Goal: Transaction & Acquisition: Obtain resource

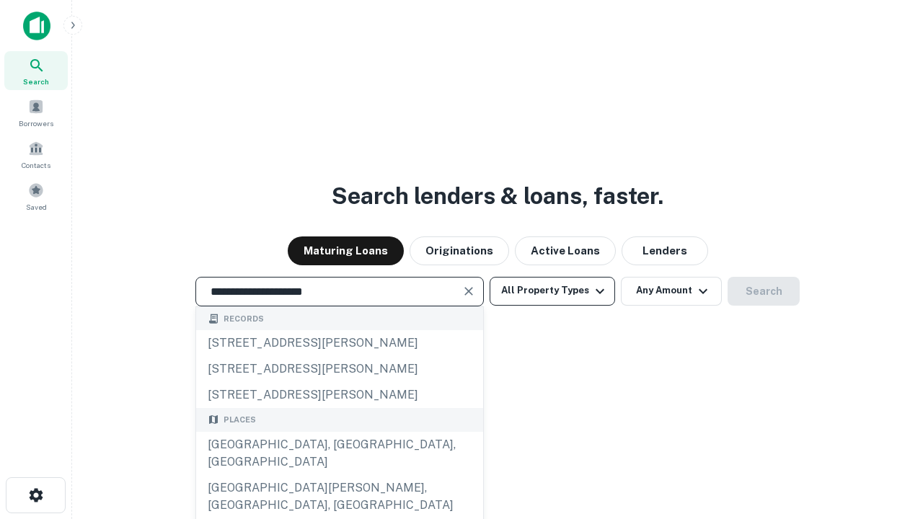
click at [339, 475] on div "[GEOGRAPHIC_DATA], [GEOGRAPHIC_DATA], [GEOGRAPHIC_DATA]" at bounding box center [339, 453] width 287 height 43
click at [552, 291] on button "All Property Types" at bounding box center [552, 291] width 125 height 29
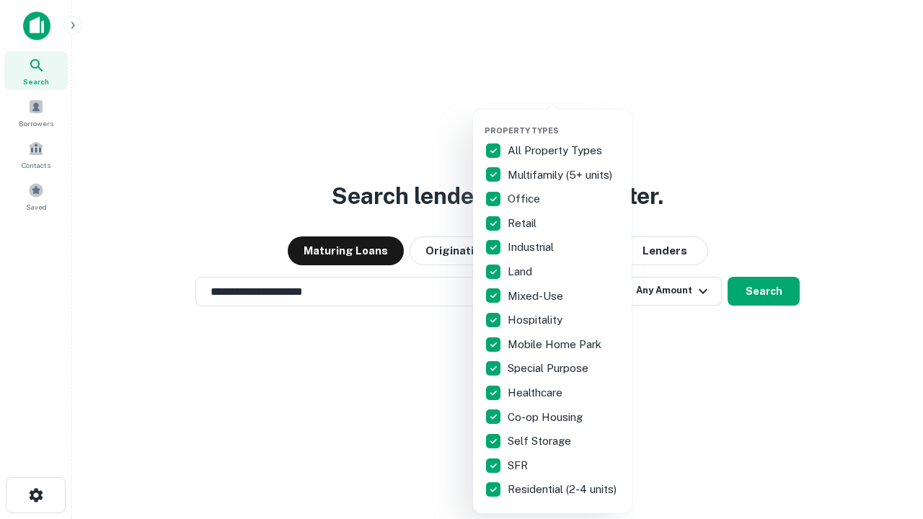
type input "**********"
click at [564, 121] on button "button" at bounding box center [564, 121] width 159 height 1
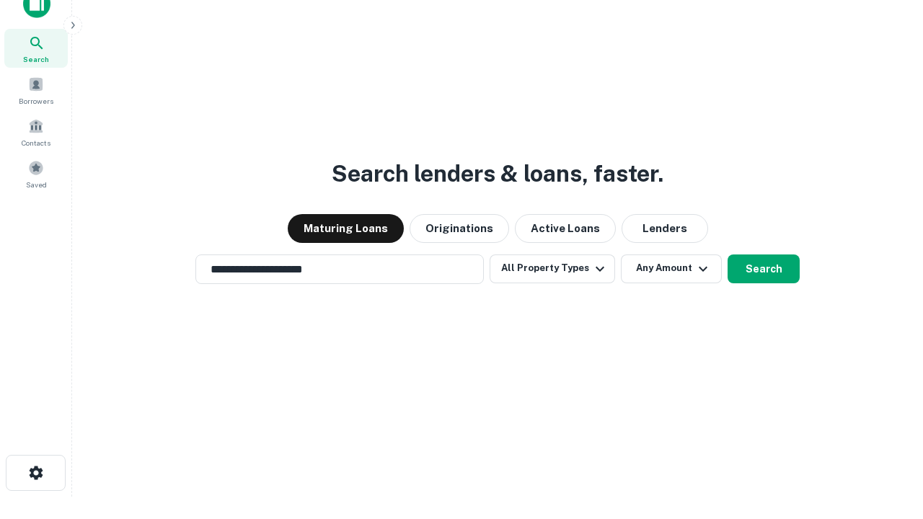
scroll to position [9, 174]
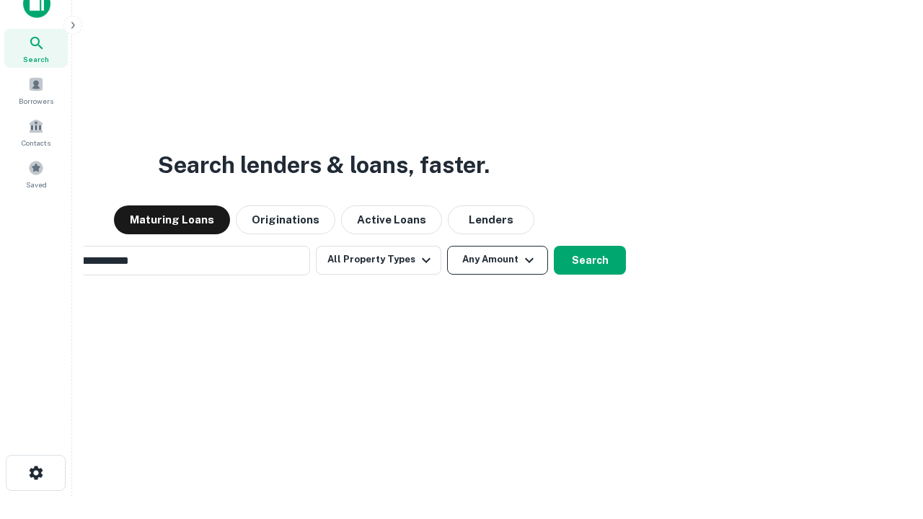
click at [447, 246] on button "Any Amount" at bounding box center [497, 260] width 101 height 29
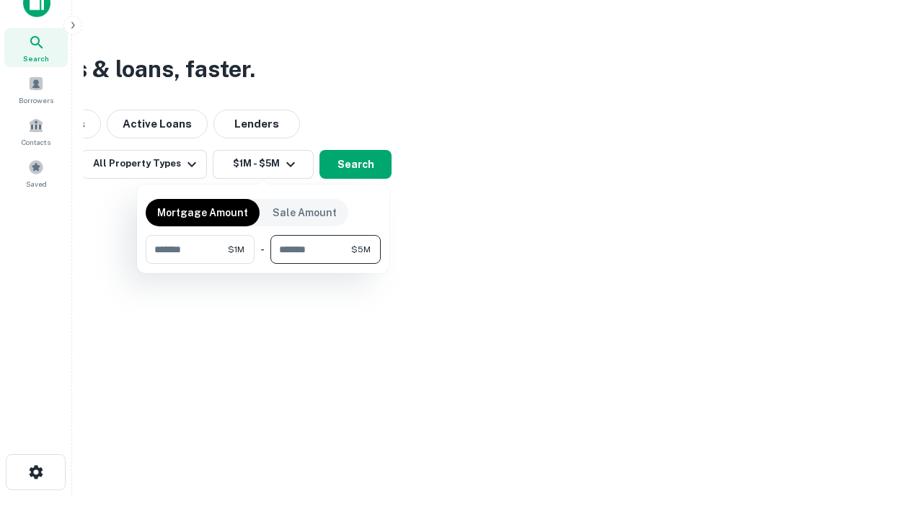
type input "*******"
click at [263, 264] on button "button" at bounding box center [263, 264] width 235 height 1
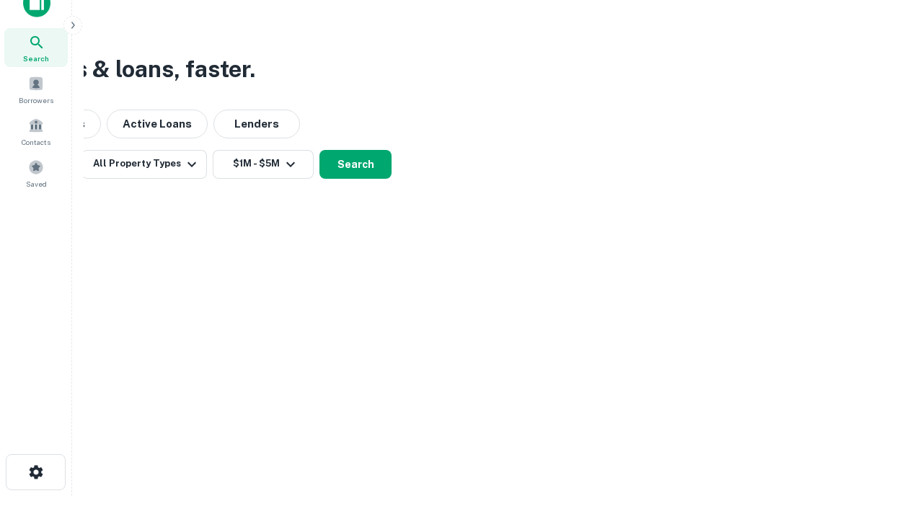
scroll to position [22, 0]
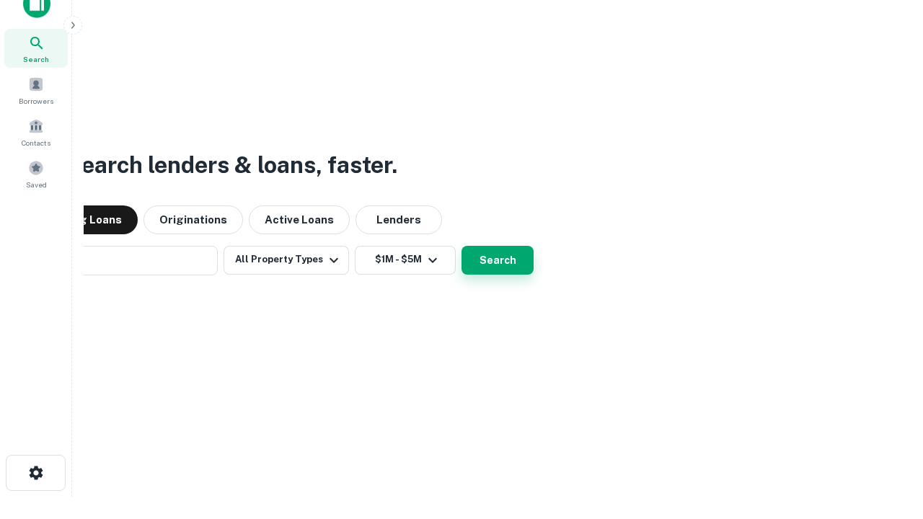
click at [461, 246] on button "Search" at bounding box center [497, 260] width 72 height 29
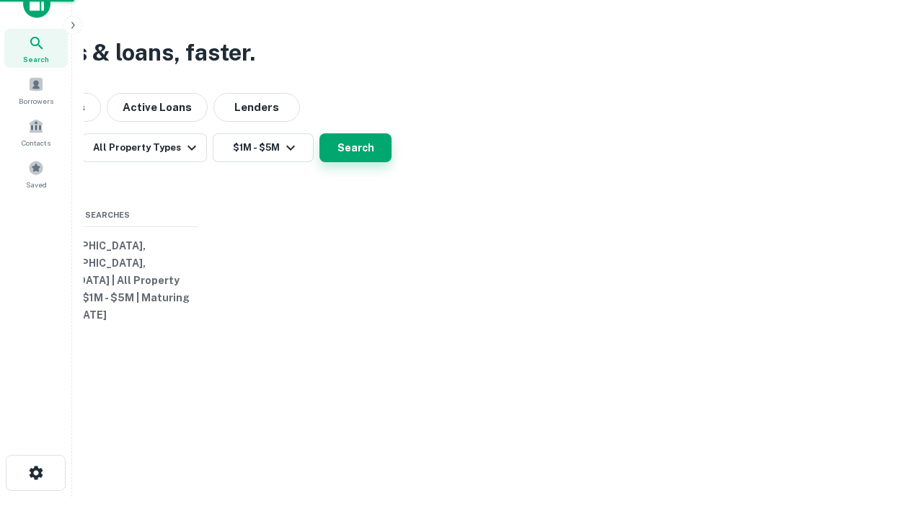
scroll to position [23, 0]
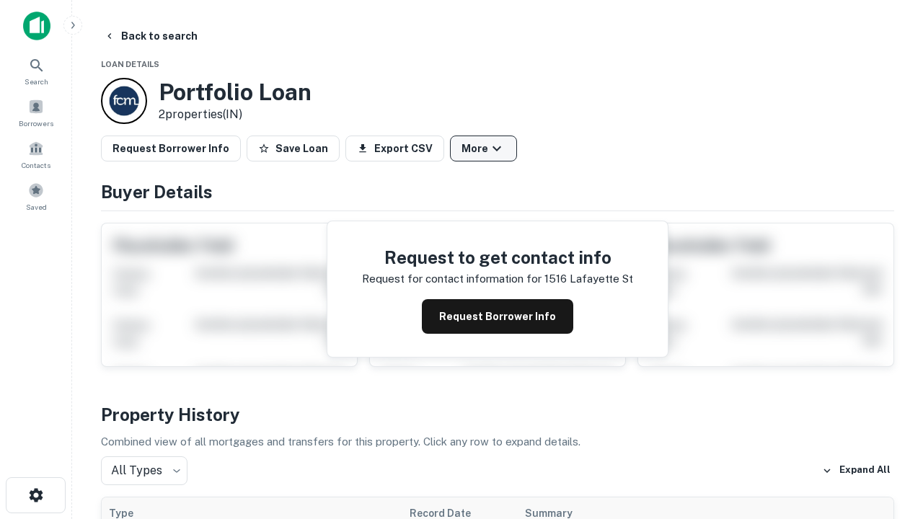
click at [483, 149] on button "More" at bounding box center [483, 149] width 67 height 26
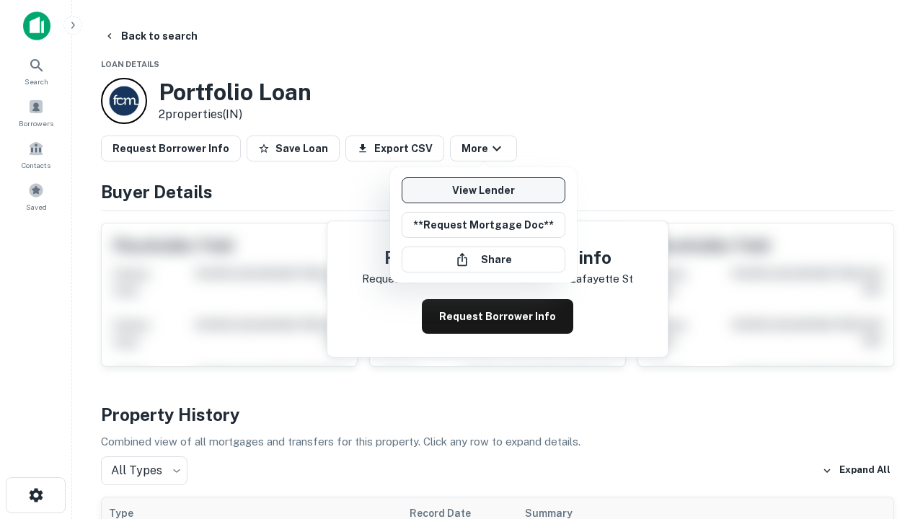
click at [483, 190] on link "View Lender" at bounding box center [484, 190] width 164 height 26
